Goal: Task Accomplishment & Management: Manage account settings

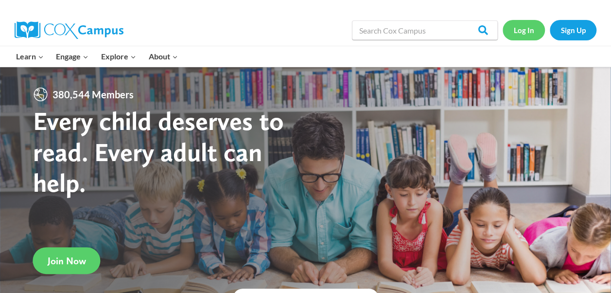
drag, startPoint x: 0, startPoint y: 0, endPoint x: 527, endPoint y: 31, distance: 528.4
click at [527, 31] on link "Log In" at bounding box center [524, 30] width 42 height 20
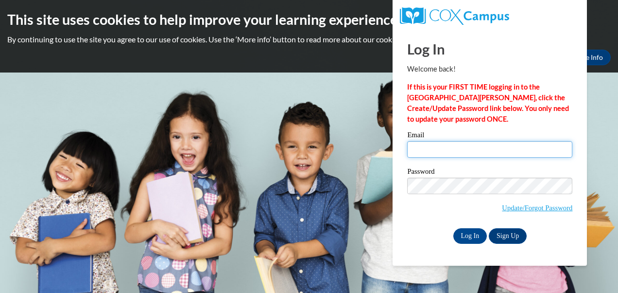
click at [515, 152] on input "Email" at bounding box center [489, 149] width 165 height 17
type input "[EMAIL_ADDRESS][DOMAIN_NAME]"
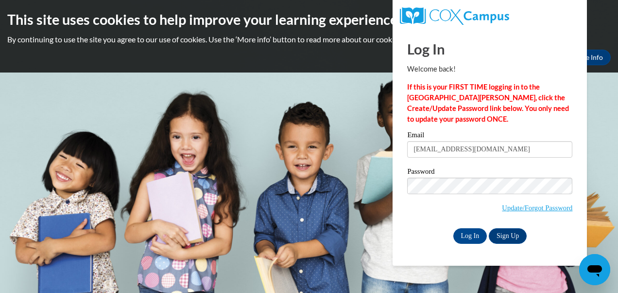
drag, startPoint x: 516, startPoint y: 151, endPoint x: 322, endPoint y: 143, distance: 194.1
click at [322, 143] on body "This site uses cookies to help improve your learning experience. By continuing …" at bounding box center [309, 146] width 618 height 293
